Goal: Information Seeking & Learning: Learn about a topic

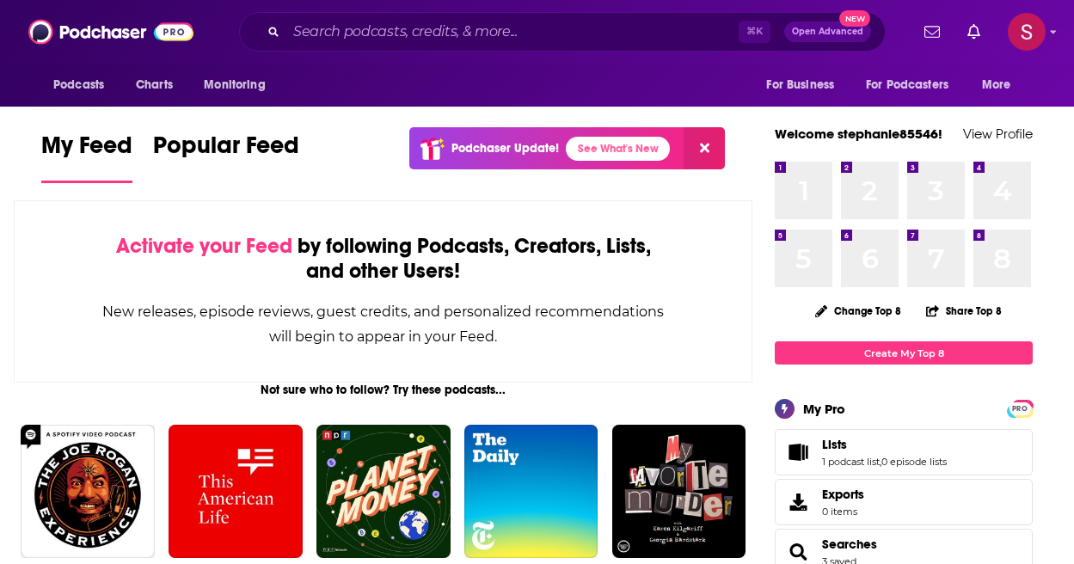
click at [403, 46] on div "⌘ K Open Advanced New" at bounding box center [562, 32] width 647 height 40
click at [400, 34] on input "Search podcasts, credits, & more..." at bounding box center [512, 32] width 452 height 28
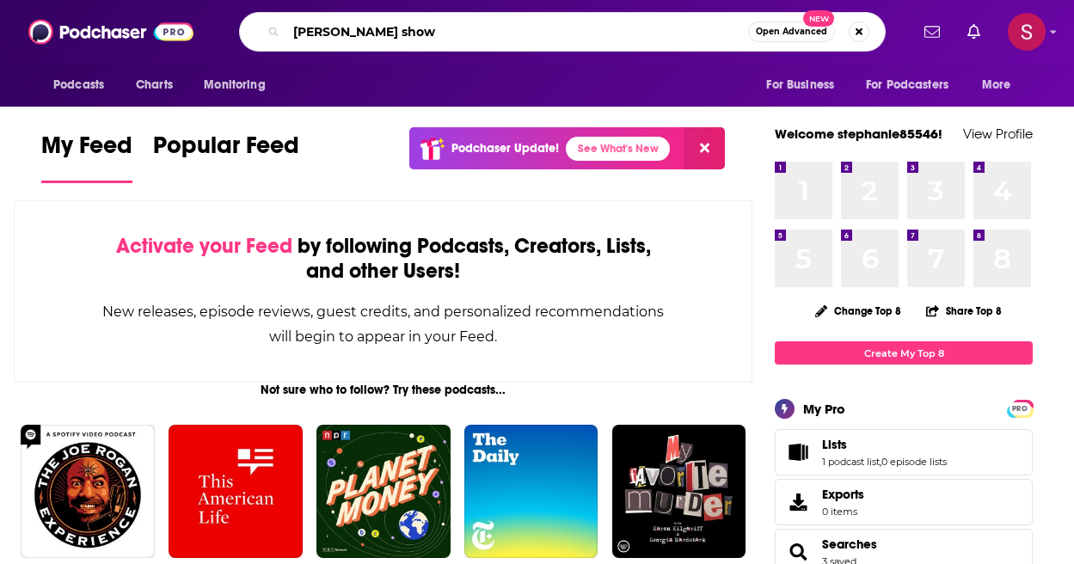
type input "[PERSON_NAME] show"
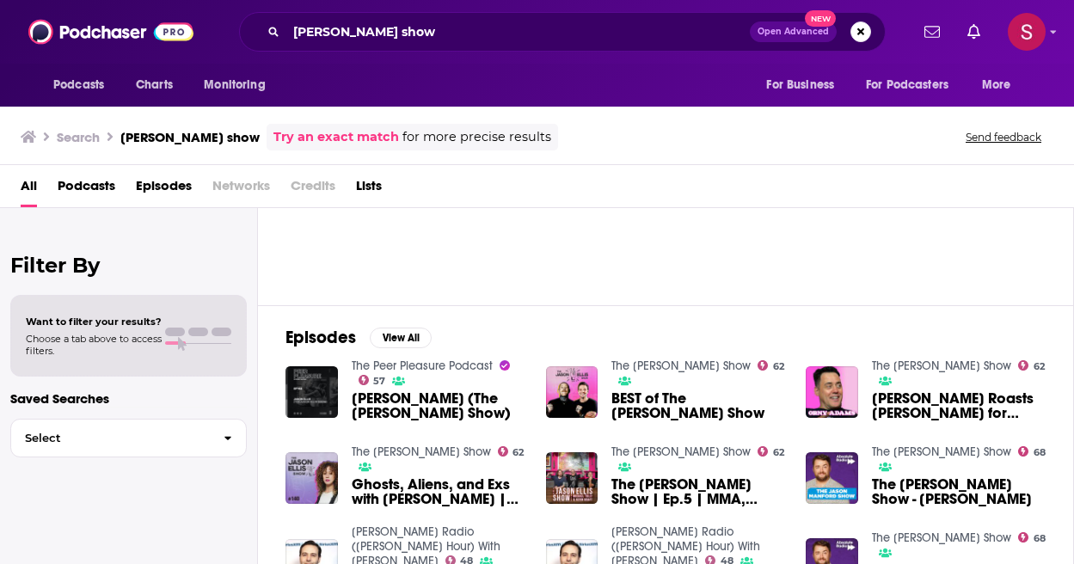
scroll to position [81, 0]
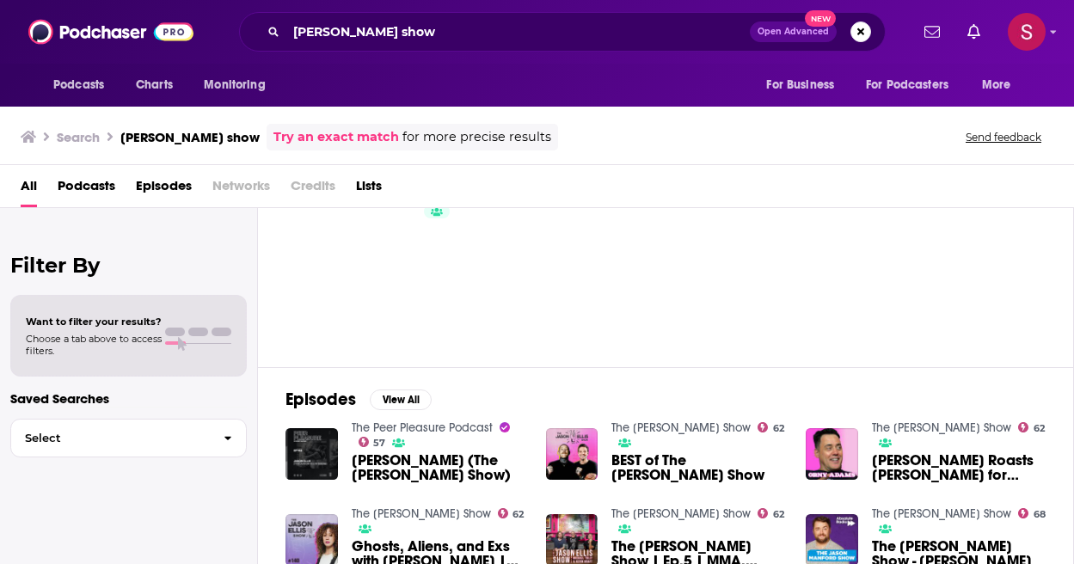
click at [667, 427] on div "Podcasts Charts Monitoring [PERSON_NAME] show Open Advanced New For Business Fo…" at bounding box center [537, 282] width 1074 height 564
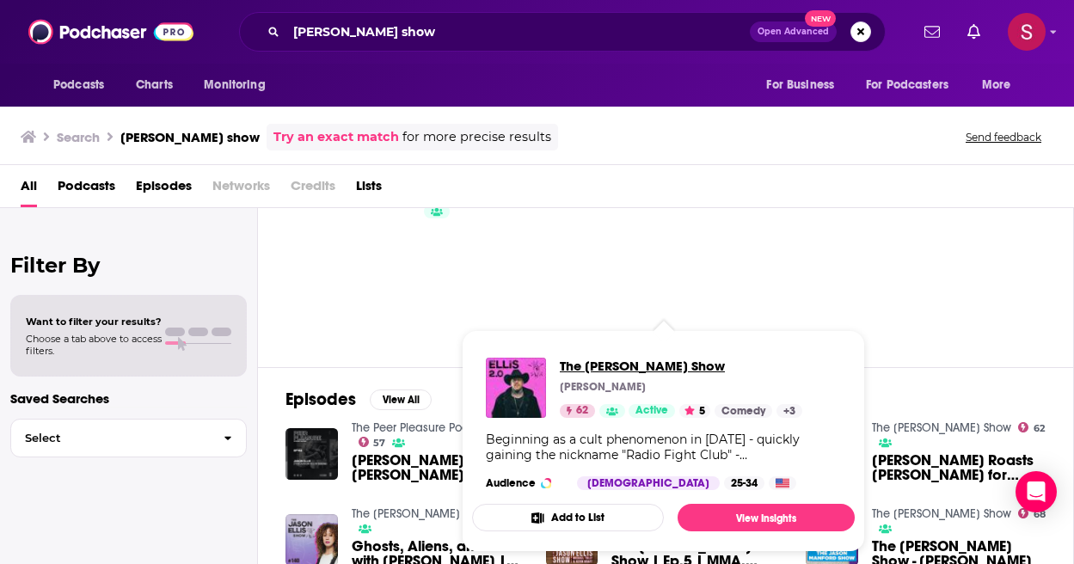
click at [614, 362] on span "The [PERSON_NAME] Show" at bounding box center [681, 366] width 243 height 16
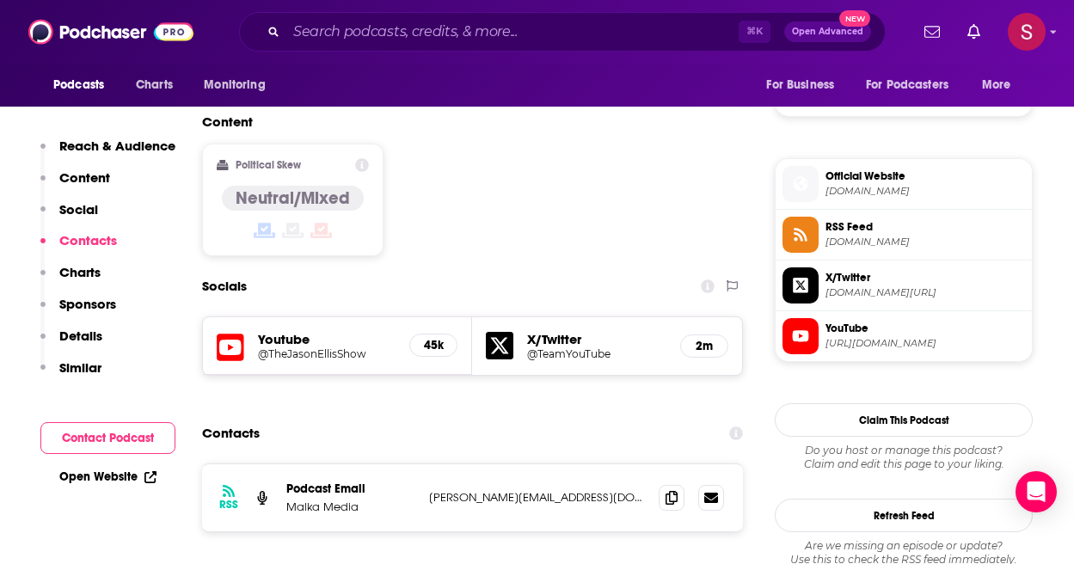
scroll to position [1356, 0]
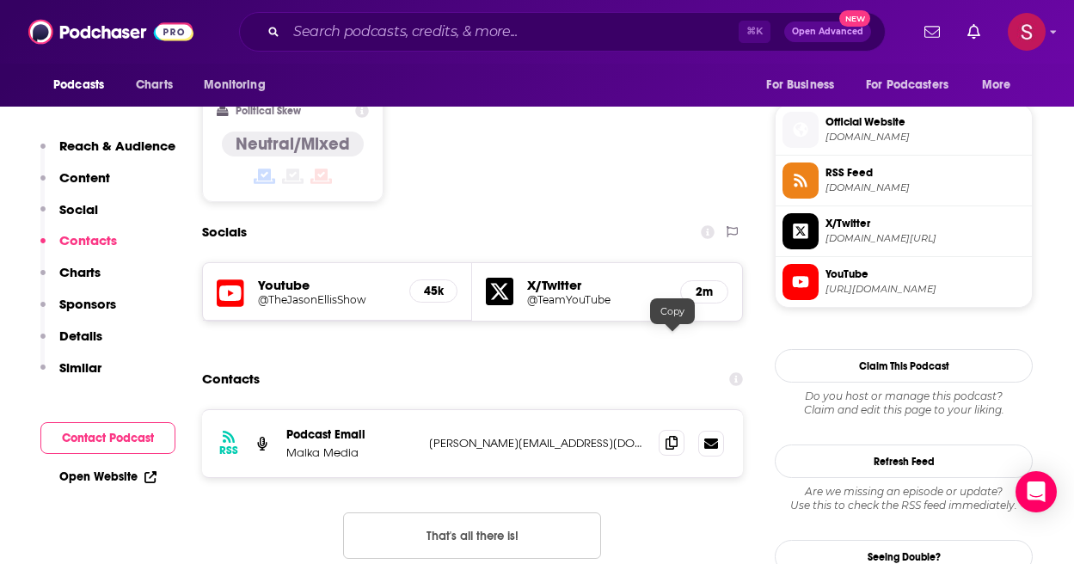
click at [676, 436] on icon at bounding box center [672, 443] width 12 height 14
click at [673, 436] on icon at bounding box center [672, 443] width 12 height 14
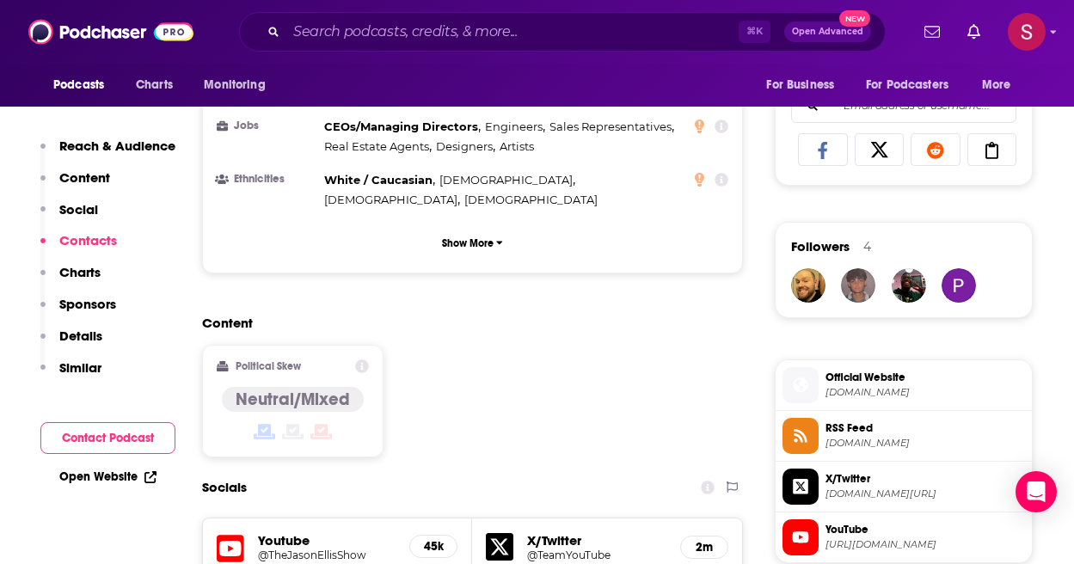
scroll to position [950, 0]
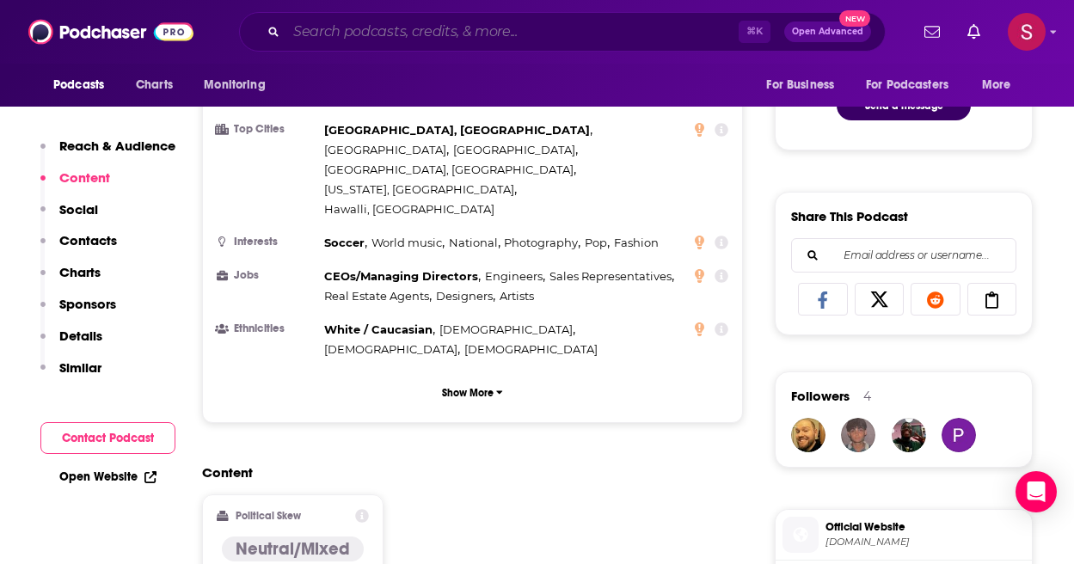
click at [368, 29] on input "Search podcasts, credits, & more..." at bounding box center [512, 32] width 452 height 28
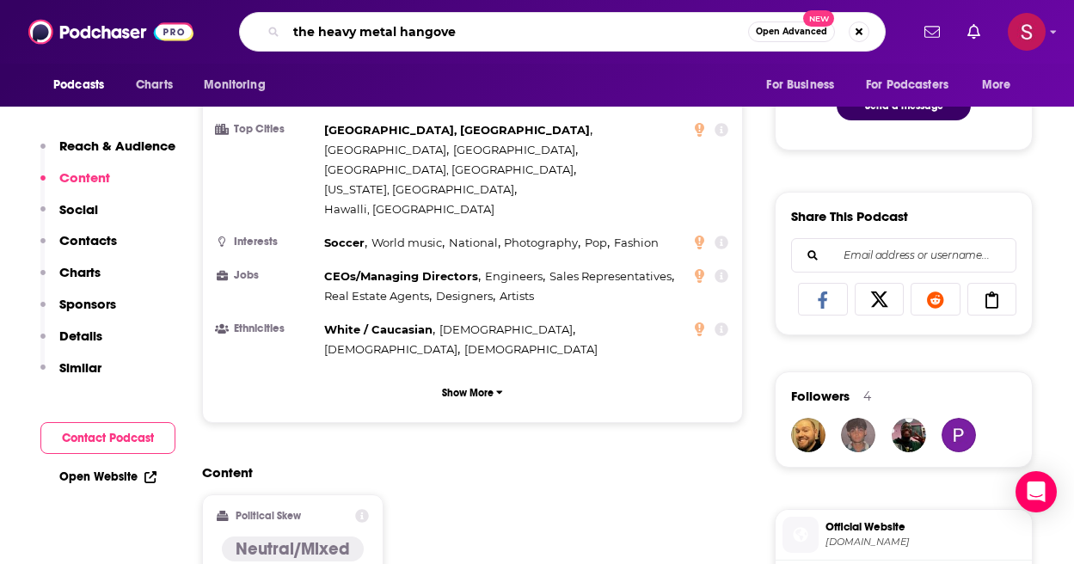
type input "the heavy metal hangover"
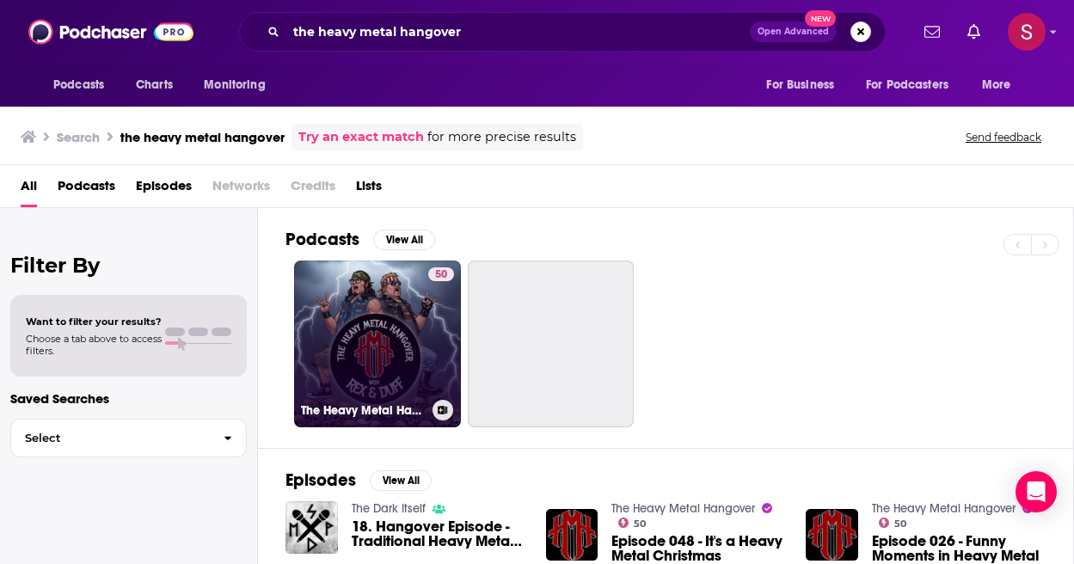
click at [383, 378] on link "50 The Heavy Metal Hangover" at bounding box center [377, 344] width 167 height 167
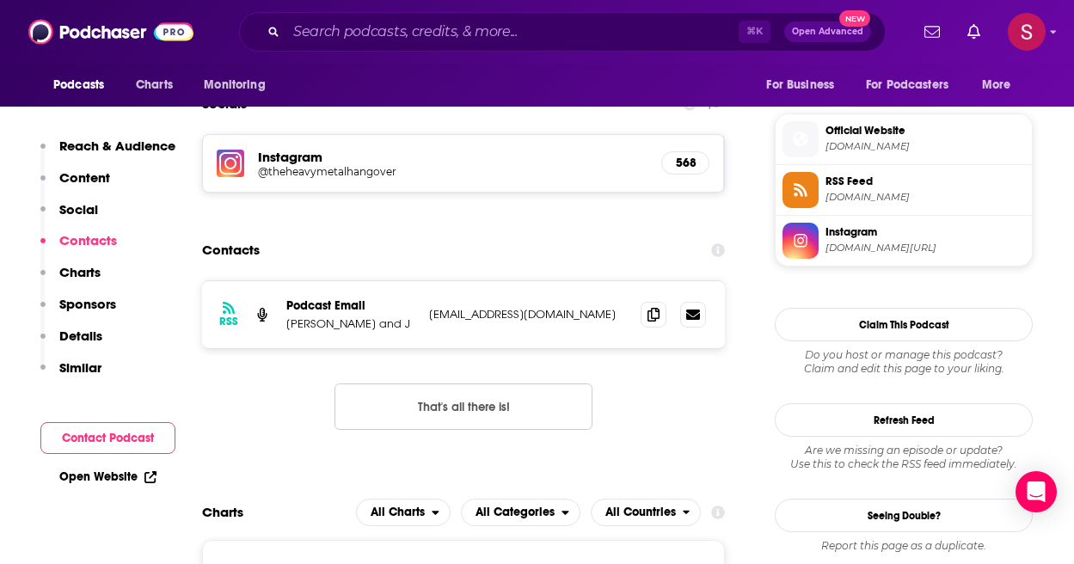
scroll to position [1512, 0]
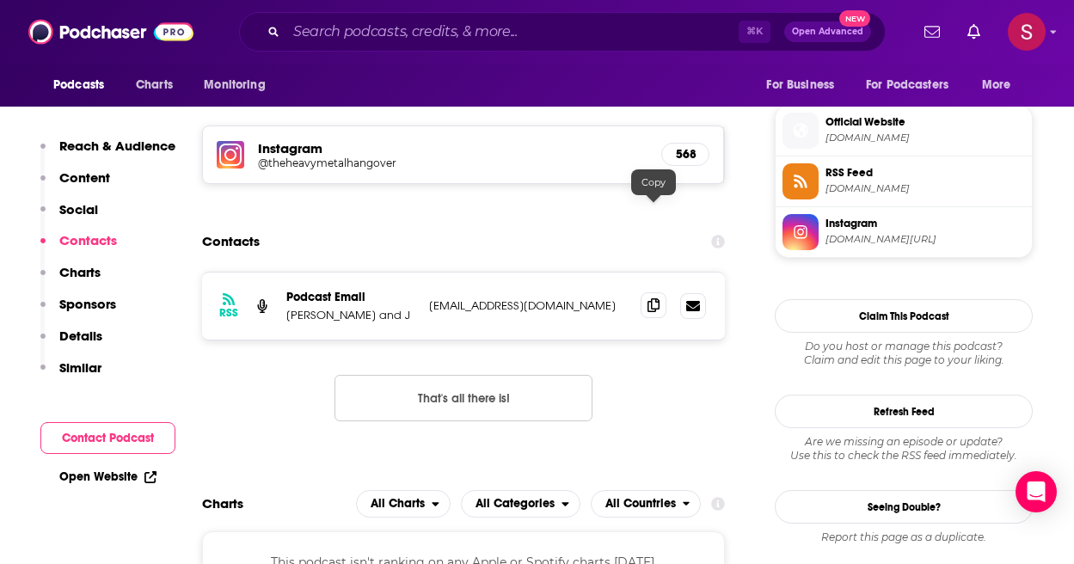
click at [649, 298] on icon at bounding box center [654, 305] width 12 height 14
